Goal: Information Seeking & Learning: Learn about a topic

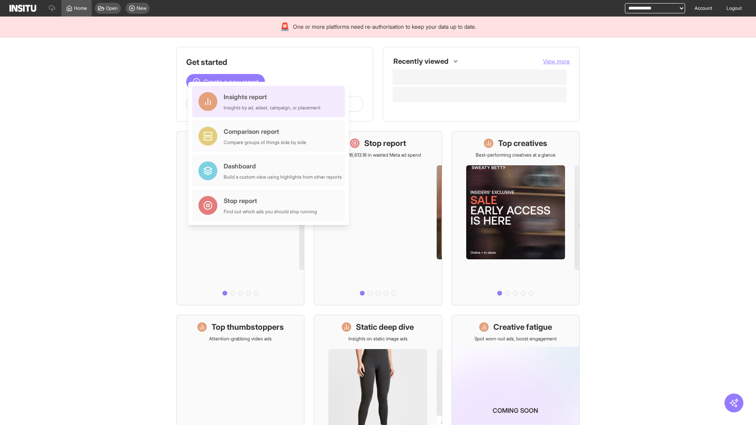
click at [270, 102] on div "Insights report Insights by ad, adset, campaign, or placement" at bounding box center [272, 101] width 97 height 19
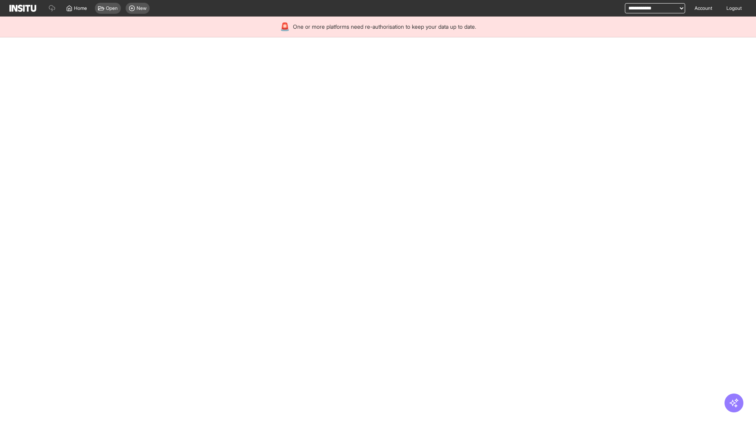
select select "**"
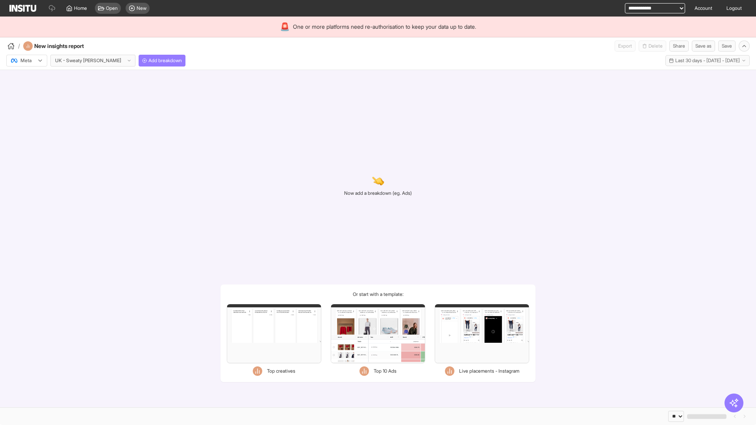
click at [27, 61] on div at bounding box center [21, 61] width 22 height 8
click at [28, 91] on span "TikTok" at bounding box center [27, 90] width 13 height 7
